Goal: Information Seeking & Learning: Learn about a topic

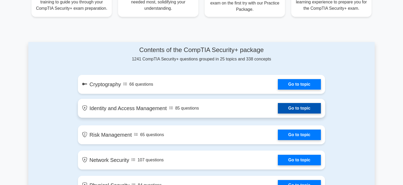
scroll to position [249, 0]
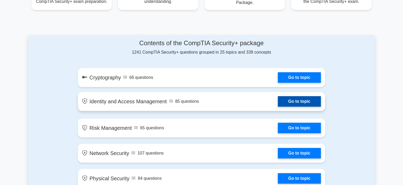
click at [307, 101] on link "Go to topic" at bounding box center [299, 101] width 43 height 10
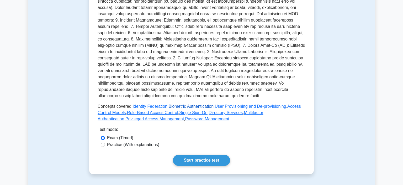
scroll to position [166, 0]
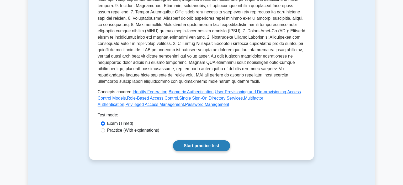
click at [200, 148] on link "Start practice test" at bounding box center [201, 145] width 57 height 11
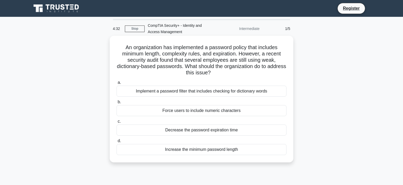
click at [204, 93] on div "Implement a password filter that includes checking for dictionary words" at bounding box center [202, 91] width 170 height 11
click at [117, 84] on input "a. Implement a password filter that includes checking for dictionary words" at bounding box center [117, 82] width 0 height 3
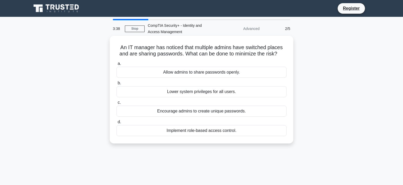
click at [219, 133] on div "Implement role-based access control." at bounding box center [202, 130] width 170 height 11
click at [117, 124] on input "d. Implement role-based access control." at bounding box center [117, 121] width 0 height 3
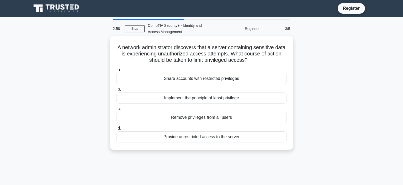
click at [203, 97] on div "Implement the principle of least privilege" at bounding box center [202, 97] width 170 height 11
click at [117, 91] on input "b. Implement the principle of least privilege" at bounding box center [117, 89] width 0 height 3
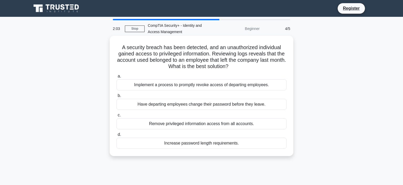
click at [217, 86] on div "Implement a process to promptly revoke access of departing employees." at bounding box center [202, 84] width 170 height 11
click at [117, 78] on input "a. Implement a process to promptly revoke access of departing employees." at bounding box center [117, 76] width 0 height 3
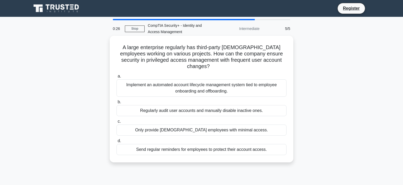
click at [216, 83] on div "Implement an automated account lifecycle management system tied to employee onb…" at bounding box center [202, 87] width 170 height 17
click at [117, 78] on input "a. Implement an automated account lifecycle management system tied to employee …" at bounding box center [117, 76] width 0 height 3
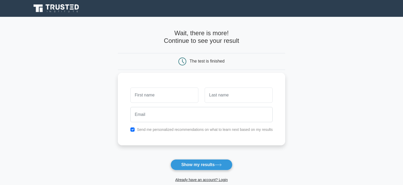
click at [156, 93] on input "text" at bounding box center [164, 94] width 68 height 15
type input "tad"
click at [243, 93] on input "text" at bounding box center [239, 94] width 68 height 15
type input "kk"
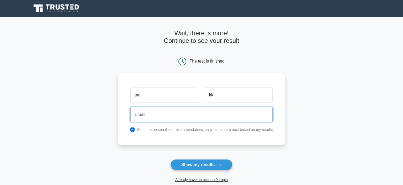
click at [181, 120] on input "email" at bounding box center [201, 114] width 143 height 15
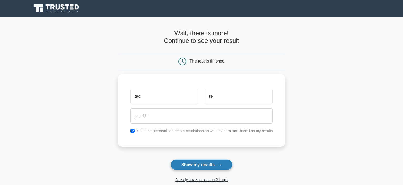
click at [198, 164] on button "Show my results" at bounding box center [202, 164] width 62 height 11
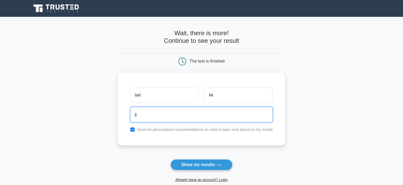
type input "j"
click at [167, 115] on input "ramfdd71@gmai.com" at bounding box center [201, 114] width 143 height 15
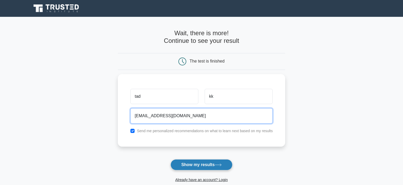
type input "ramfdd71@gmail.com"
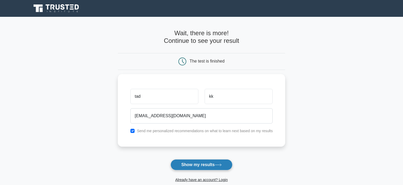
click at [201, 166] on button "Show my results" at bounding box center [202, 164] width 62 height 11
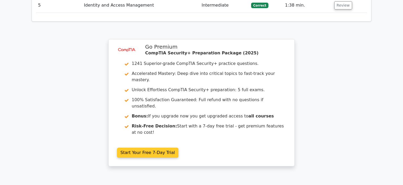
scroll to position [706, 0]
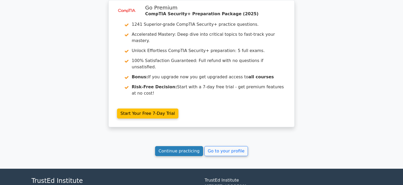
click at [184, 146] on link "Continue practicing" at bounding box center [179, 151] width 48 height 10
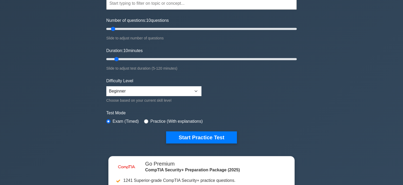
scroll to position [55, 0]
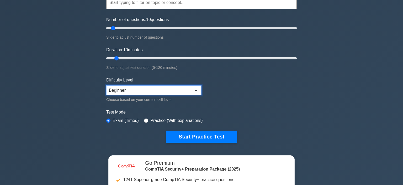
click at [106, 85] on select "Beginner Intermediate Expert" at bounding box center [153, 90] width 95 height 10
select select "expert"
click option "Expert" at bounding box center [0, 0] width 0 height 0
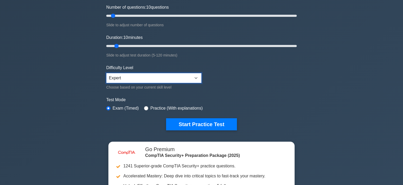
scroll to position [111, 0]
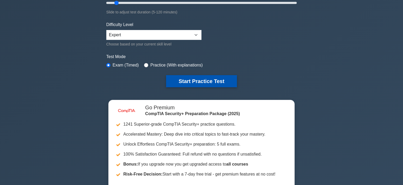
click at [203, 80] on button "Start Practice Test" at bounding box center [201, 81] width 71 height 12
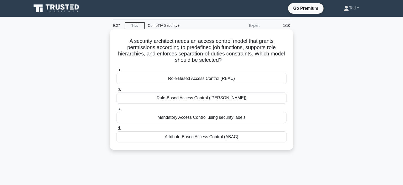
click at [221, 80] on div "Role-Based Access Control (RBAC)" at bounding box center [202, 78] width 170 height 11
click at [117, 72] on input "a. Role-Based Access Control (RBAC)" at bounding box center [117, 69] width 0 height 3
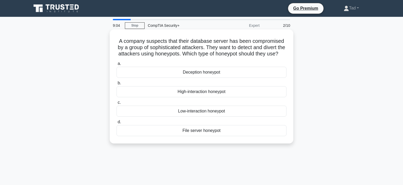
click at [205, 93] on div "High-interaction honeypot" at bounding box center [202, 91] width 170 height 11
click at [117, 85] on input "b. High-interaction honeypot" at bounding box center [117, 82] width 0 height 3
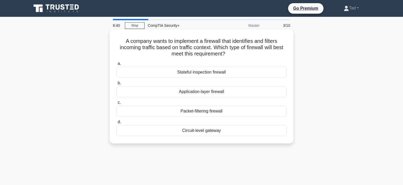
click at [220, 111] on div "Packet-filtering firewall" at bounding box center [202, 111] width 170 height 11
click at [117, 104] on input "c. Packet-filtering firewall" at bounding box center [117, 102] width 0 height 3
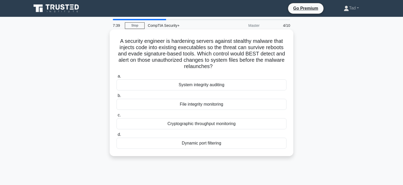
click at [216, 106] on div "File integrity monitoring" at bounding box center [202, 104] width 170 height 11
click at [117, 97] on input "b. File integrity monitoring" at bounding box center [117, 95] width 0 height 3
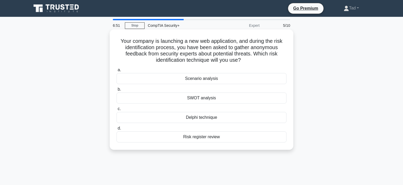
click at [209, 118] on div "Delphi technique" at bounding box center [202, 117] width 170 height 11
click at [117, 111] on input "c. Delphi technique" at bounding box center [117, 108] width 0 height 3
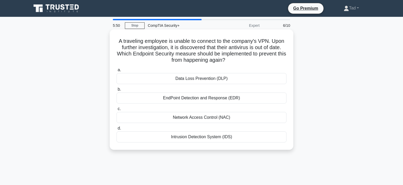
click at [207, 98] on div "EndPoint Detection and Response (EDR)" at bounding box center [202, 97] width 170 height 11
click at [117, 91] on input "b. EndPoint Detection and Response (EDR)" at bounding box center [117, 89] width 0 height 3
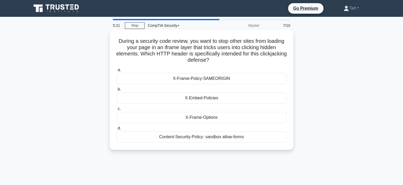
click at [214, 99] on div "X-Embed-Policies" at bounding box center [202, 97] width 170 height 11
click at [117, 91] on input "b. X-Embed-Policies" at bounding box center [117, 89] width 0 height 3
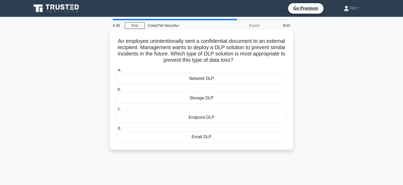
click at [208, 139] on div "Email DLP" at bounding box center [202, 136] width 170 height 11
click at [117, 130] on input "d. Email DLP" at bounding box center [117, 128] width 0 height 3
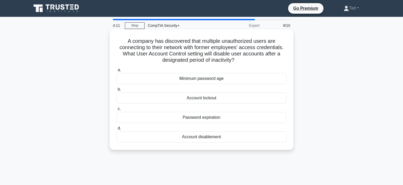
click at [212, 98] on div "Account lockout" at bounding box center [202, 97] width 170 height 11
click at [117, 91] on input "b. Account lockout" at bounding box center [117, 89] width 0 height 3
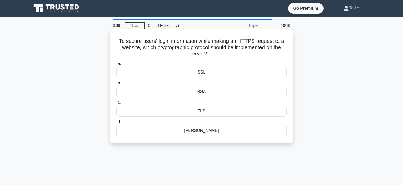
click at [202, 94] on div "RSA" at bounding box center [202, 91] width 170 height 11
click at [117, 85] on input "b. RSA" at bounding box center [117, 82] width 0 height 3
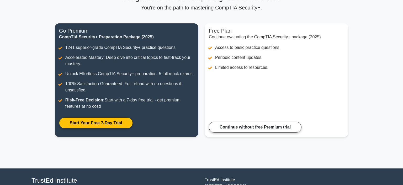
scroll to position [55, 0]
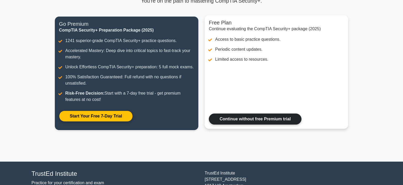
click at [258, 119] on link "Continue without free Premium trial" at bounding box center [255, 118] width 93 height 11
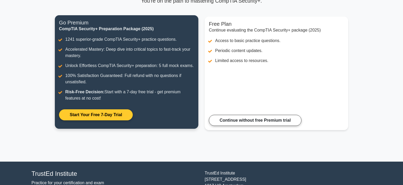
scroll to position [0, 0]
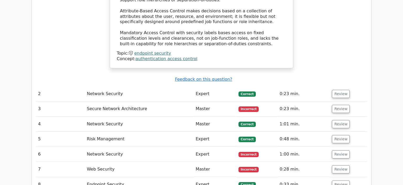
scroll to position [637, 0]
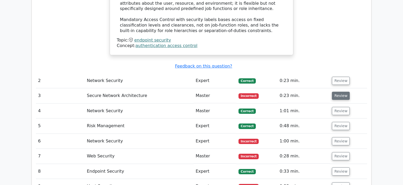
click at [339, 92] on button "Review" at bounding box center [341, 96] width 18 height 8
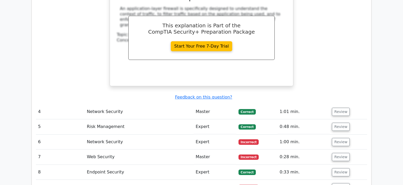
scroll to position [859, 0]
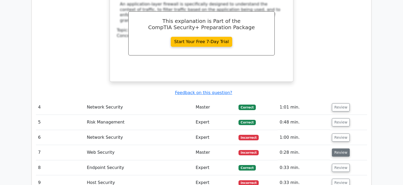
click at [338, 148] on button "Review" at bounding box center [341, 152] width 18 height 8
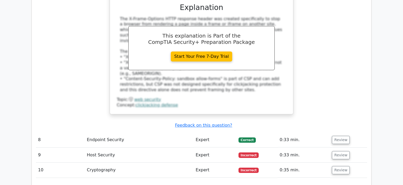
scroll to position [1136, 0]
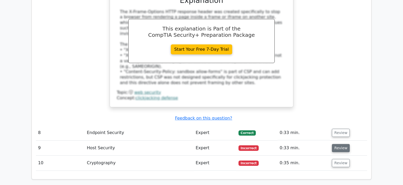
click at [338, 144] on button "Review" at bounding box center [341, 148] width 18 height 8
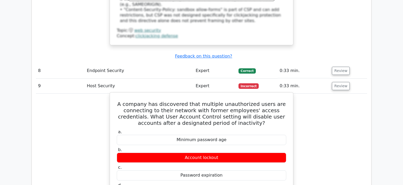
scroll to position [1192, 0]
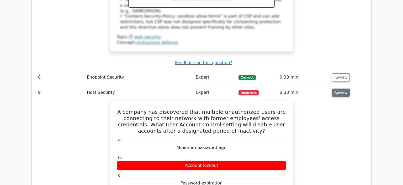
click at [336, 88] on button "Review" at bounding box center [341, 92] width 18 height 8
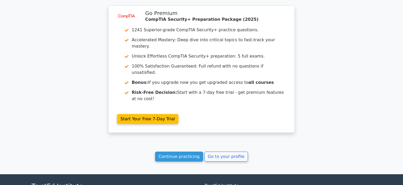
scroll to position [1247, 0]
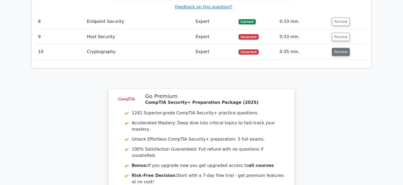
click at [344, 48] on button "Review" at bounding box center [341, 52] width 18 height 8
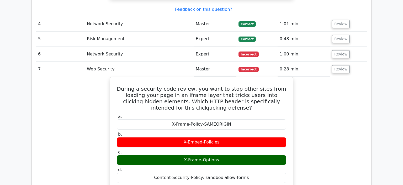
scroll to position [832, 0]
